Goal: Find specific page/section: Find specific page/section

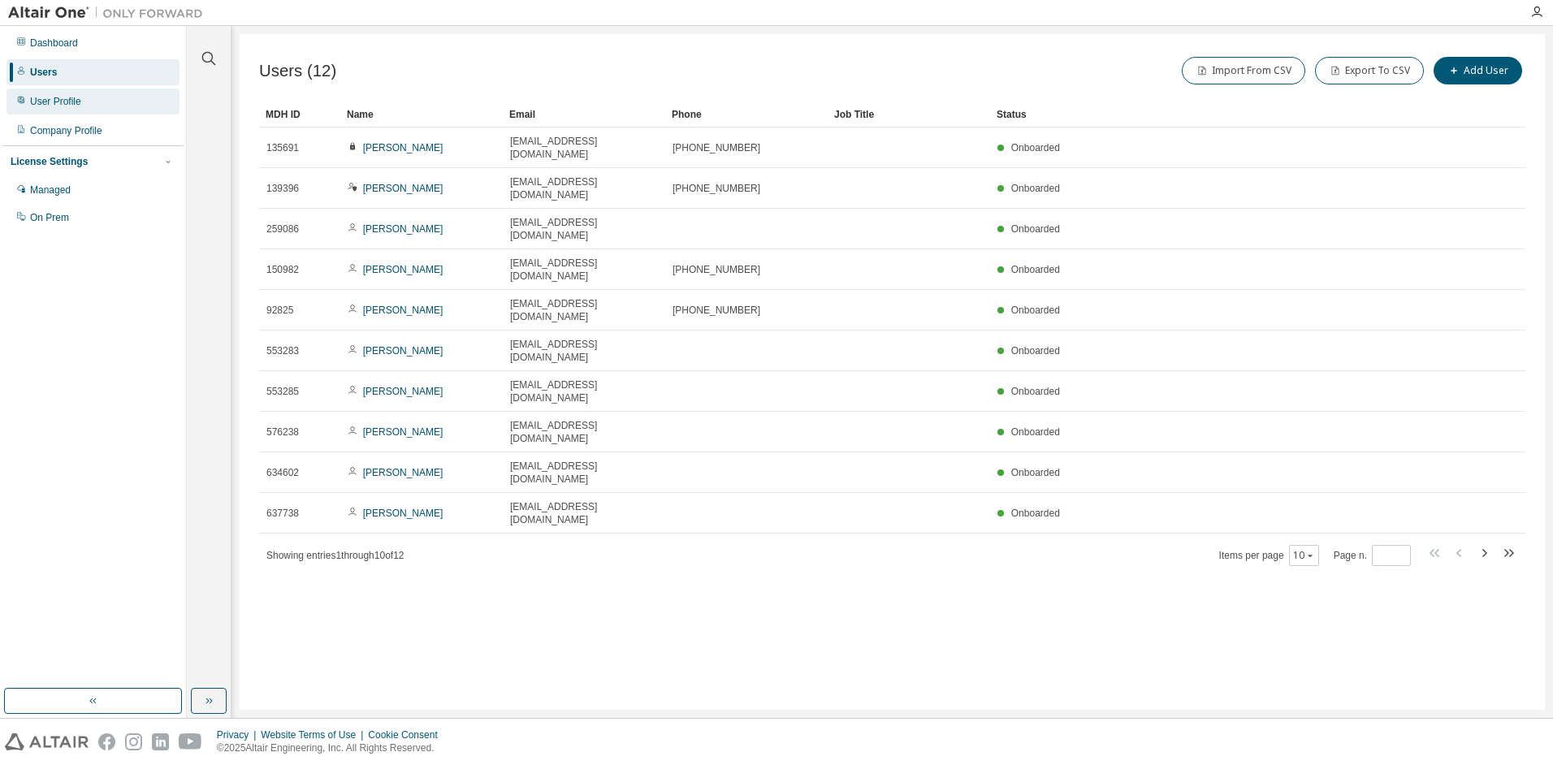
click at [76, 103] on div "User Profile" at bounding box center [55, 101] width 51 height 13
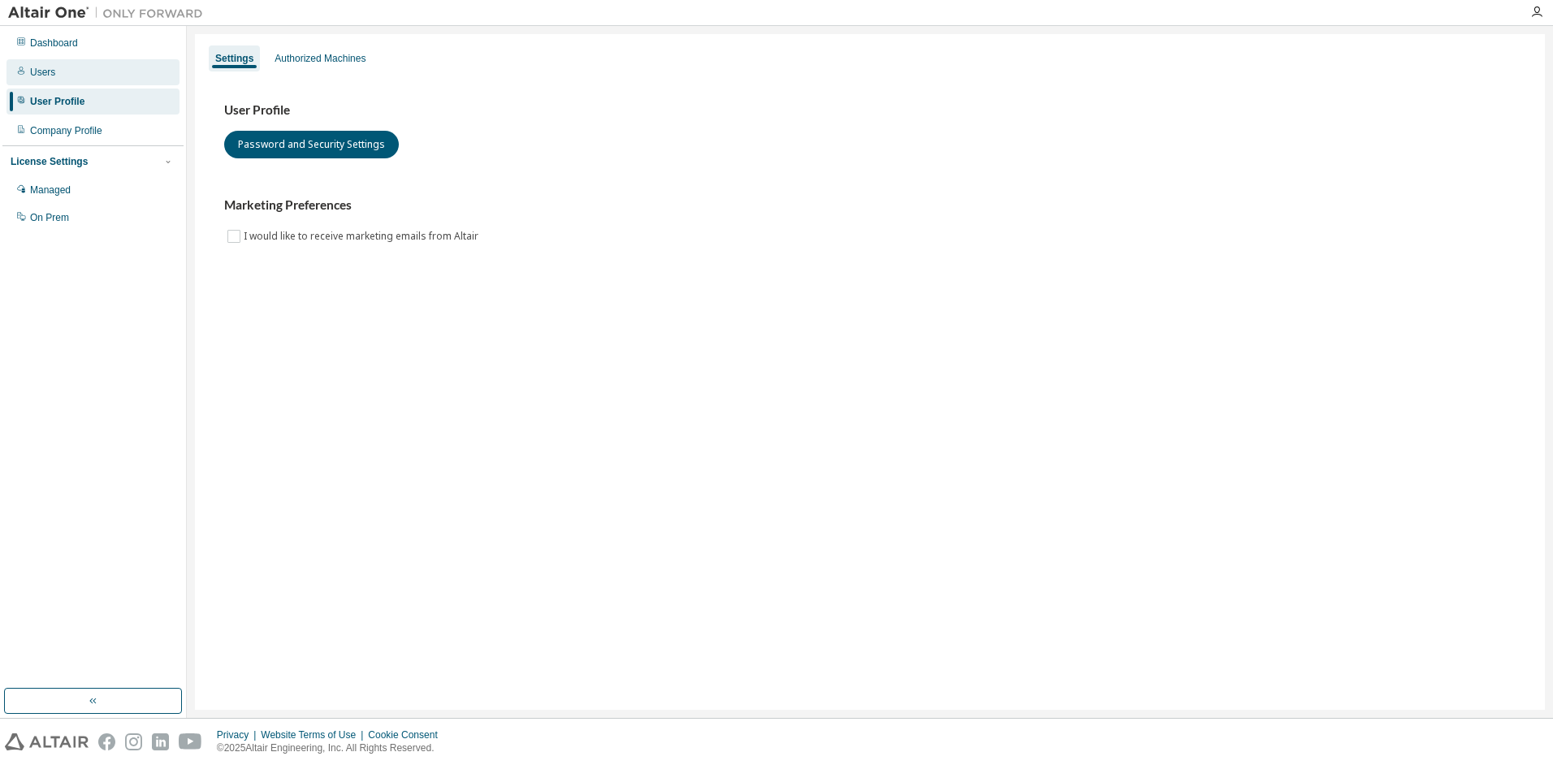
click at [86, 74] on div "Users" at bounding box center [92, 72] width 173 height 26
